Goal: Information Seeking & Learning: Learn about a topic

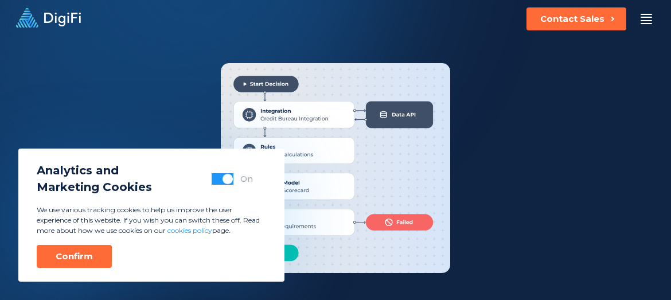
click at [87, 263] on button "Confirm" at bounding box center [74, 256] width 75 height 23
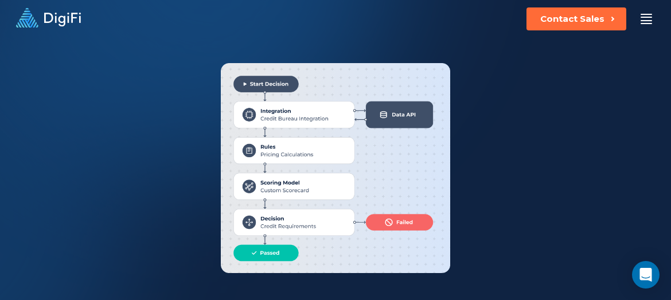
click at [649, 16] on div at bounding box center [646, 19] width 11 height 10
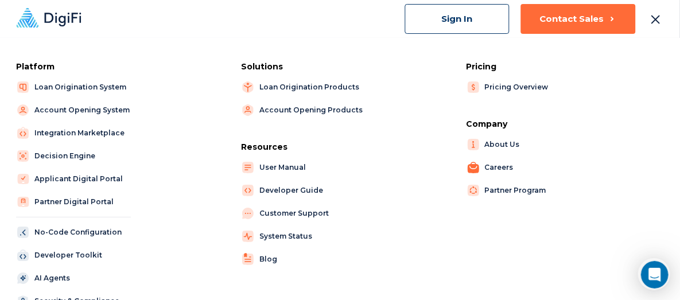
click at [491, 167] on link "Careers" at bounding box center [520, 168] width 106 height 16
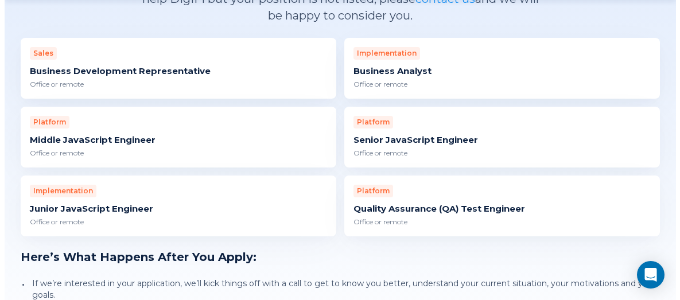
scroll to position [1910, 0]
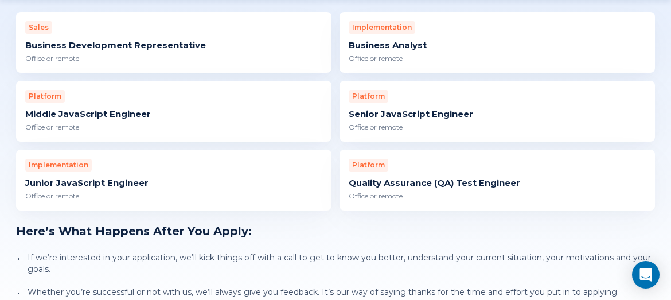
click at [402, 47] on div "Business Analyst" at bounding box center [497, 45] width 297 height 11
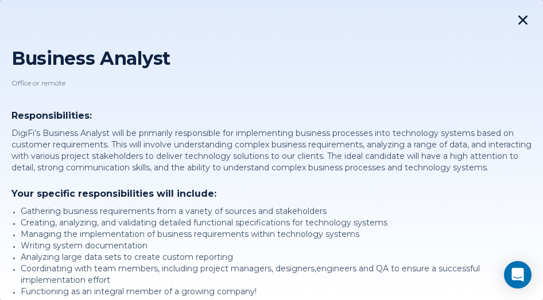
scroll to position [57, 0]
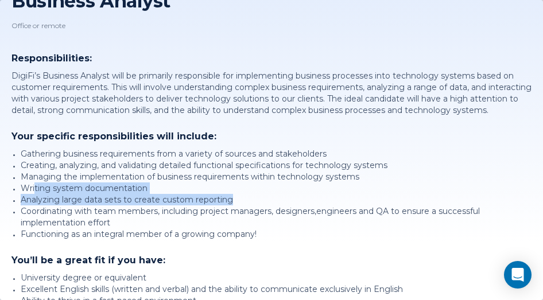
drag, startPoint x: 39, startPoint y: 201, endPoint x: 246, endPoint y: 211, distance: 206.8
click at [246, 211] on ul "Gathering business requirements from a variety of sources and stakeholders Crea…" at bounding box center [276, 194] width 511 height 92
click at [177, 205] on li "Analyzing large data sets to create custom reporting" at bounding box center [276, 199] width 511 height 11
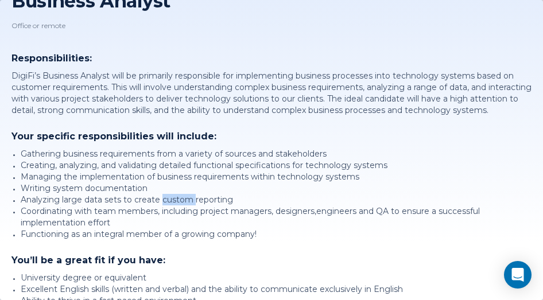
click at [177, 205] on li "Analyzing large data sets to create custom reporting" at bounding box center [276, 199] width 511 height 11
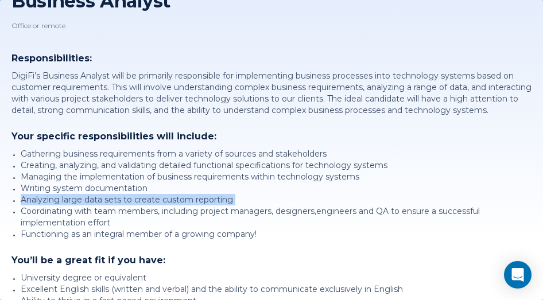
click at [177, 205] on li "Analyzing large data sets to create custom reporting" at bounding box center [276, 199] width 511 height 11
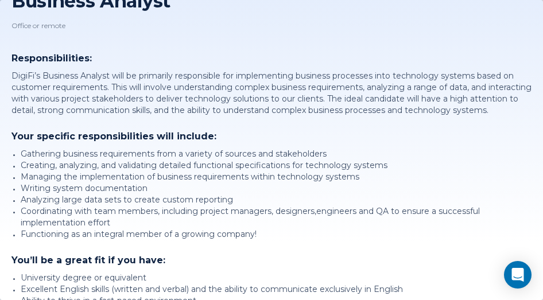
click at [49, 221] on li "Coordinating with team members, including project managers, designers,engineers…" at bounding box center [276, 216] width 511 height 23
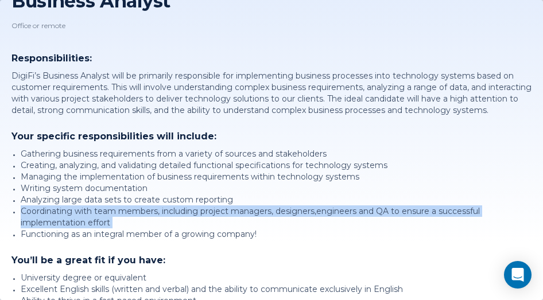
click at [49, 221] on li "Coordinating with team members, including project managers, designers,engineers…" at bounding box center [276, 216] width 511 height 23
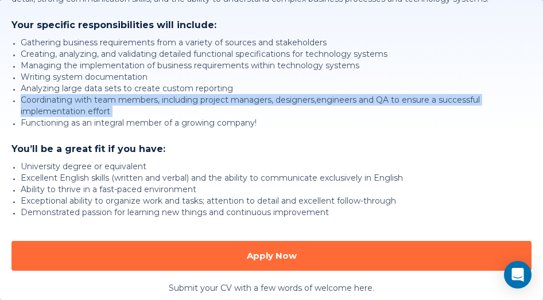
scroll to position [208, 0]
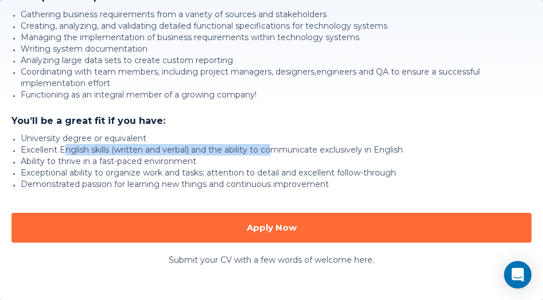
drag, startPoint x: 64, startPoint y: 149, endPoint x: 274, endPoint y: 149, distance: 210.6
click at [274, 149] on li "Excellent English skills (written and verbal) and the ability to communicate ex…" at bounding box center [276, 149] width 511 height 11
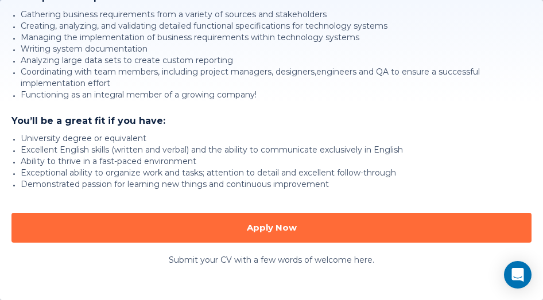
click at [312, 147] on li "Excellent English skills (written and verbal) and the ability to communicate ex…" at bounding box center [276, 149] width 511 height 11
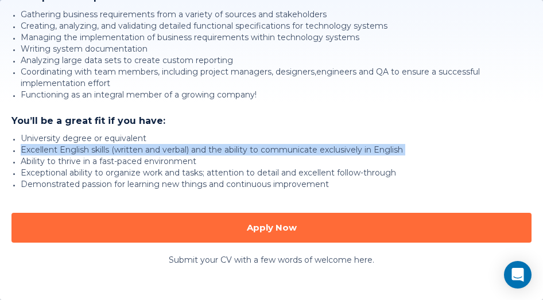
click at [312, 147] on li "Excellent English skills (written and verbal) and the ability to communicate ex…" at bounding box center [276, 149] width 511 height 11
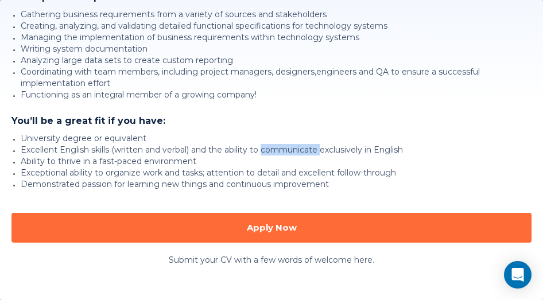
click at [312, 147] on li "Excellent English skills (written and verbal) and the ability to communicate ex…" at bounding box center [276, 149] width 511 height 11
click at [58, 158] on li "Ability to thrive in a fast-paced environment" at bounding box center [276, 161] width 511 height 11
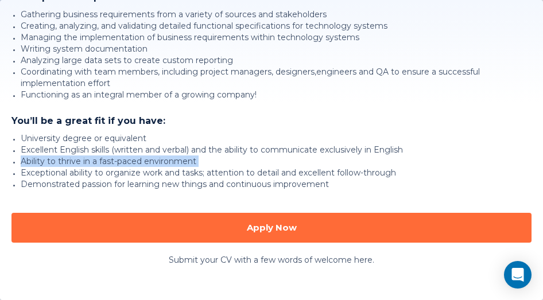
click at [58, 158] on li "Ability to thrive in a fast-paced environment" at bounding box center [276, 161] width 511 height 11
click at [200, 165] on li "Ability to thrive in a fast-paced environment" at bounding box center [276, 161] width 511 height 11
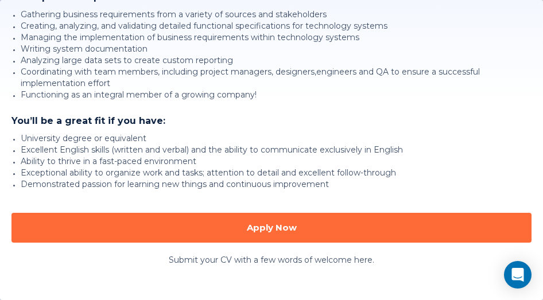
scroll to position [0, 0]
